Goal: Information Seeking & Learning: Understand process/instructions

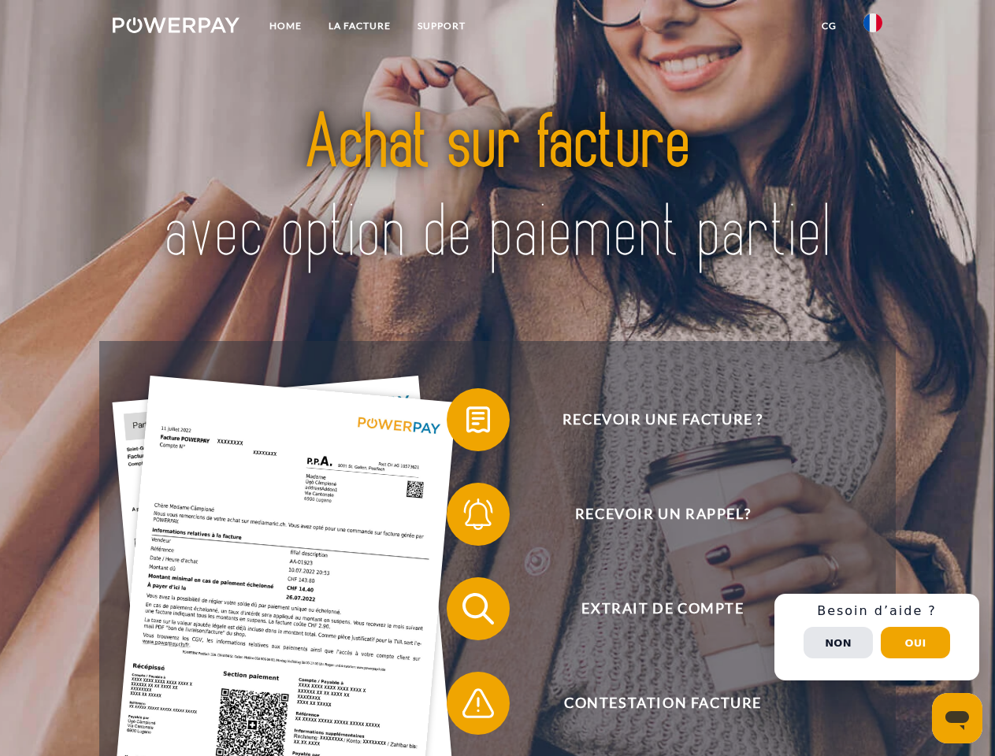
click at [176, 28] on img at bounding box center [176, 25] width 127 height 16
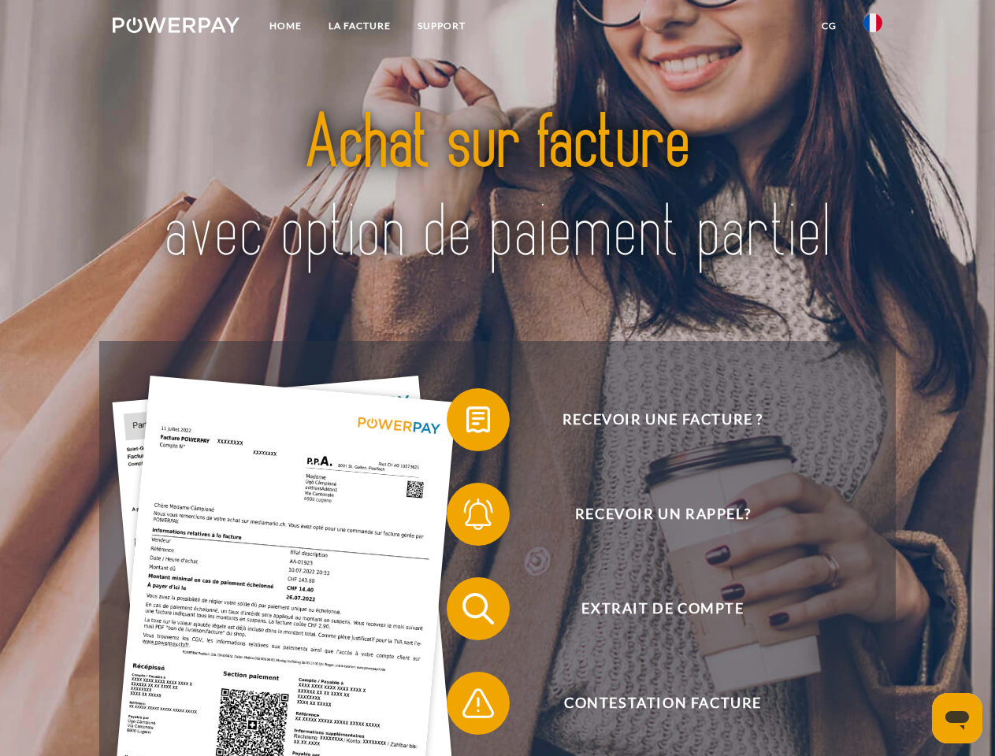
click at [872, 28] on img at bounding box center [872, 22] width 19 height 19
click at [828, 26] on link "CG" at bounding box center [829, 26] width 42 height 28
click at [466, 423] on span at bounding box center [454, 419] width 79 height 79
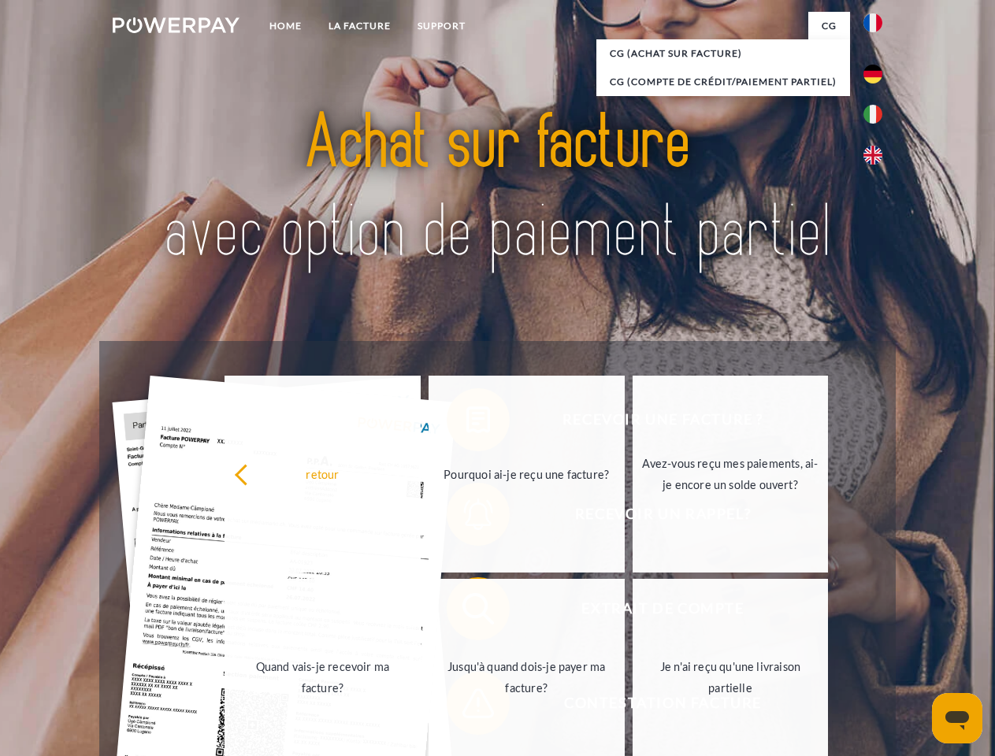
click at [466, 517] on div "retour Pourquoi ai-je reçu une facture? Avez-vous reçu mes paiements, ai-je enc…" at bounding box center [527, 575] width 636 height 406
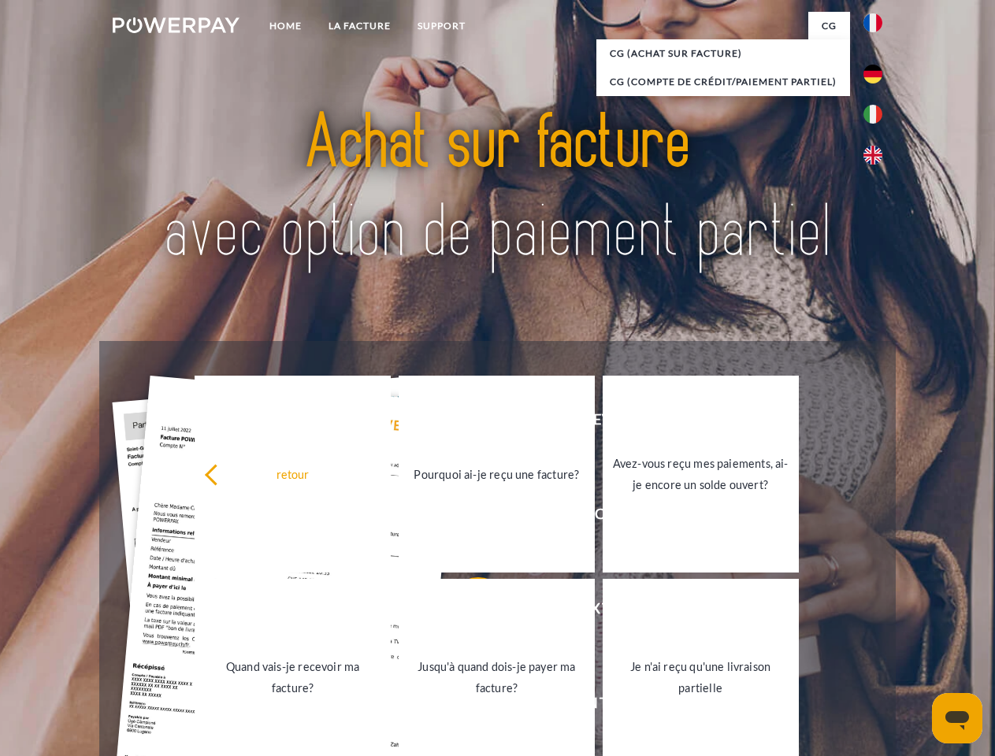
click at [466, 612] on link "Jusqu'à quand dois-je payer ma facture?" at bounding box center [496, 677] width 196 height 197
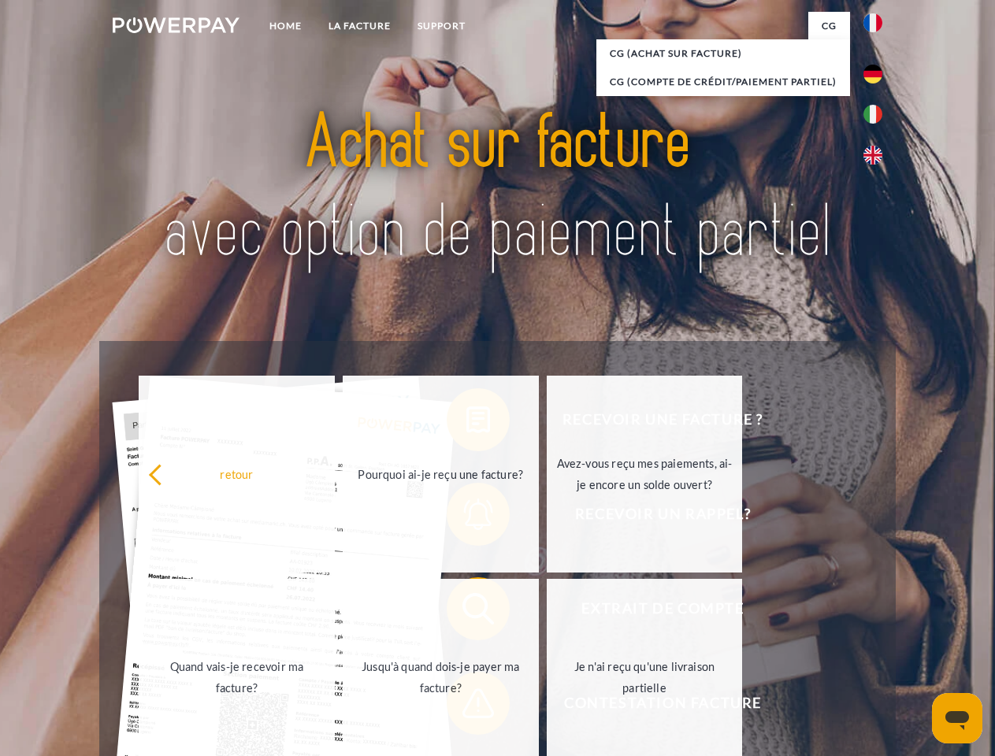
click at [466, 706] on span at bounding box center [454, 703] width 79 height 79
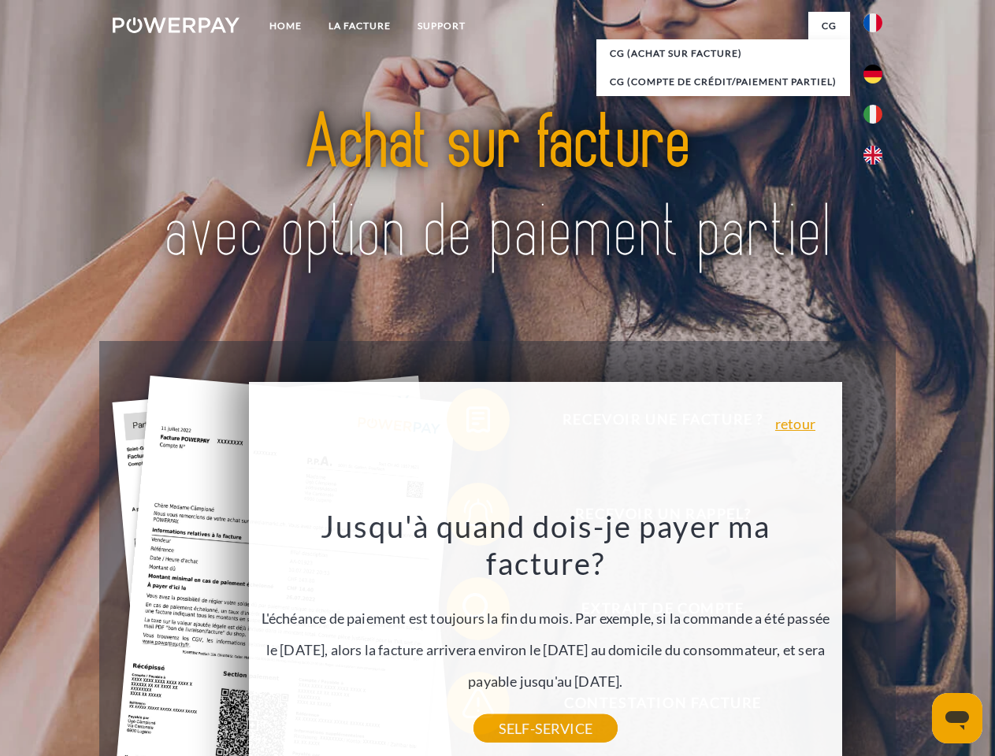
click at [876, 637] on div "Recevoir une facture ? Recevoir un rappel? Extrait de compte retour" at bounding box center [496, 656] width 795 height 630
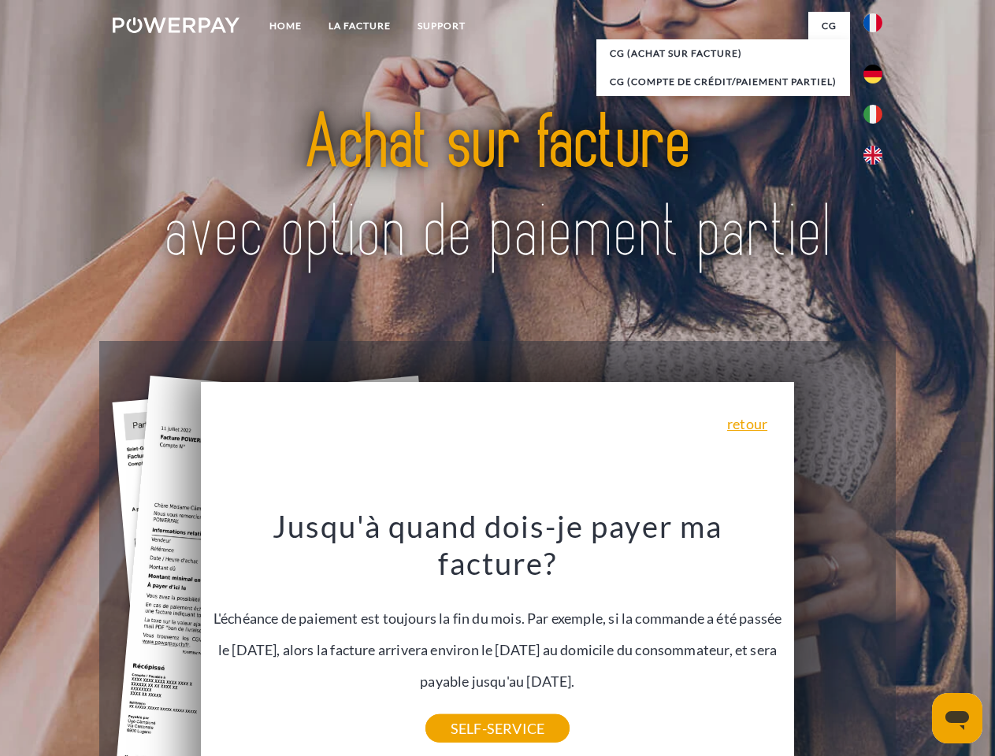
click at [838, 640] on span "Extrait de compte" at bounding box center [662, 608] width 386 height 63
click at [915, 643] on header "Home LA FACTURE Support" at bounding box center [497, 543] width 995 height 1087
